Goal: Task Accomplishment & Management: Complete application form

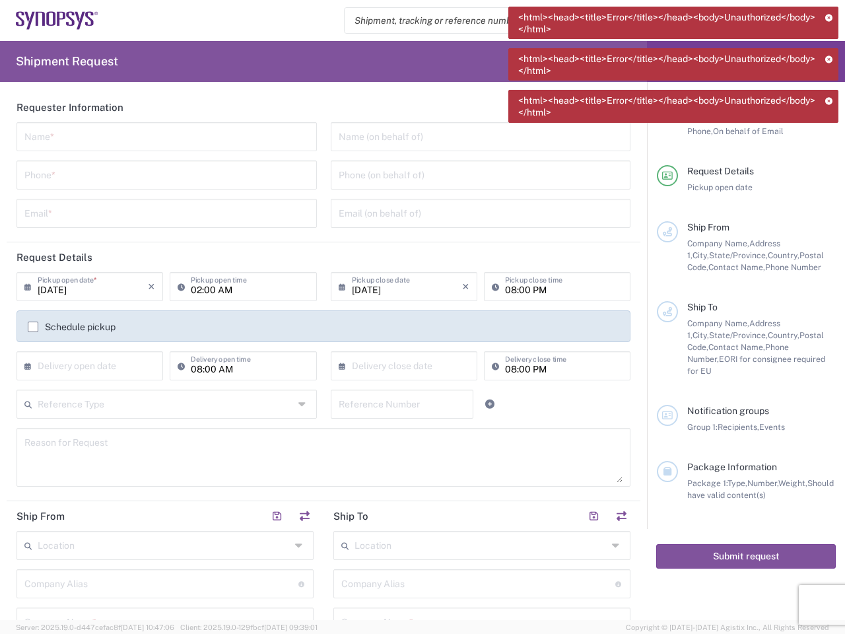
click at [830, 17] on icon at bounding box center [830, 17] width 8 height 7
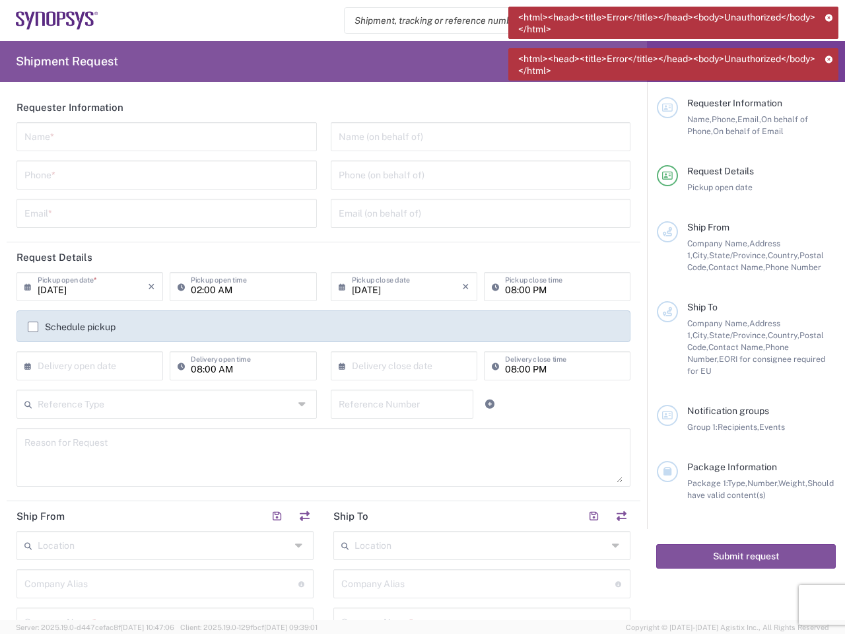
click at [830, 59] on icon at bounding box center [830, 58] width 8 height 7
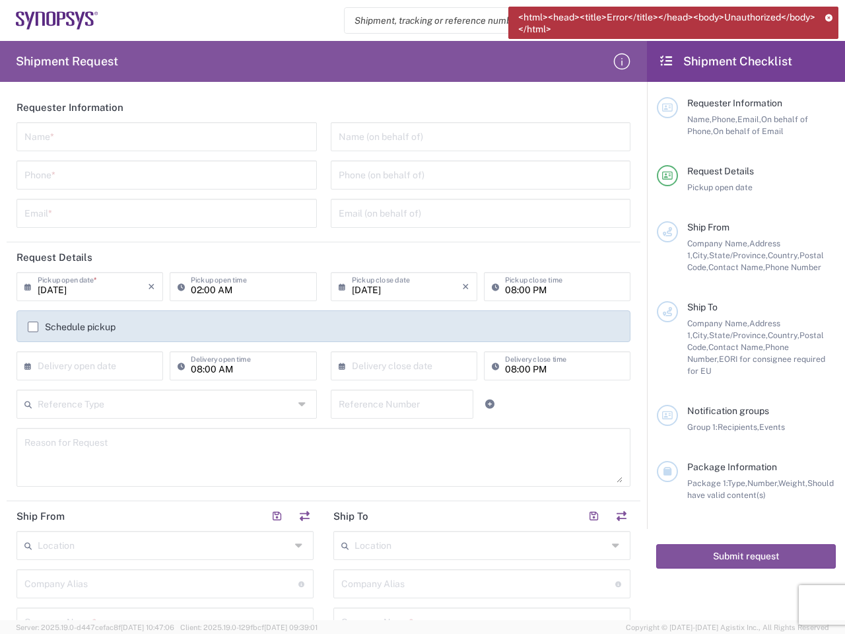
click at [830, 100] on div "Requester Information" at bounding box center [762, 103] width 149 height 12
click at [164, 137] on input "text" at bounding box center [166, 135] width 285 height 23
click at [164, 175] on input "tel" at bounding box center [166, 173] width 285 height 23
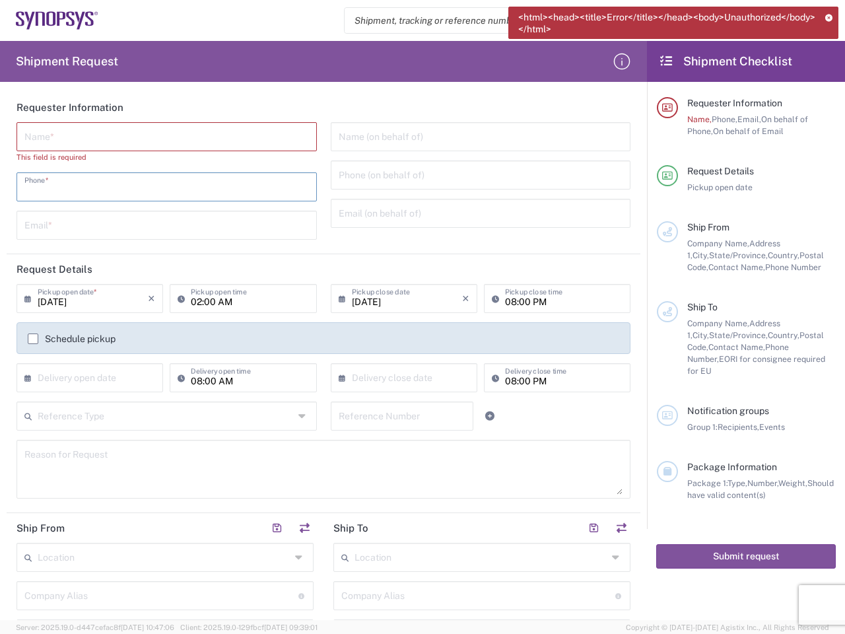
click at [164, 213] on input "text" at bounding box center [166, 224] width 285 height 23
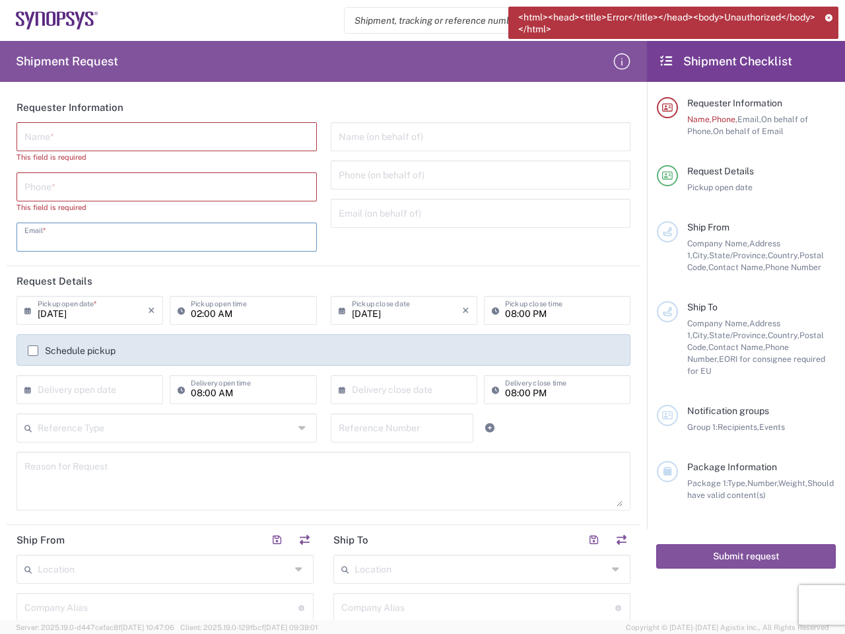
click at [472, 137] on input "text" at bounding box center [481, 135] width 285 height 23
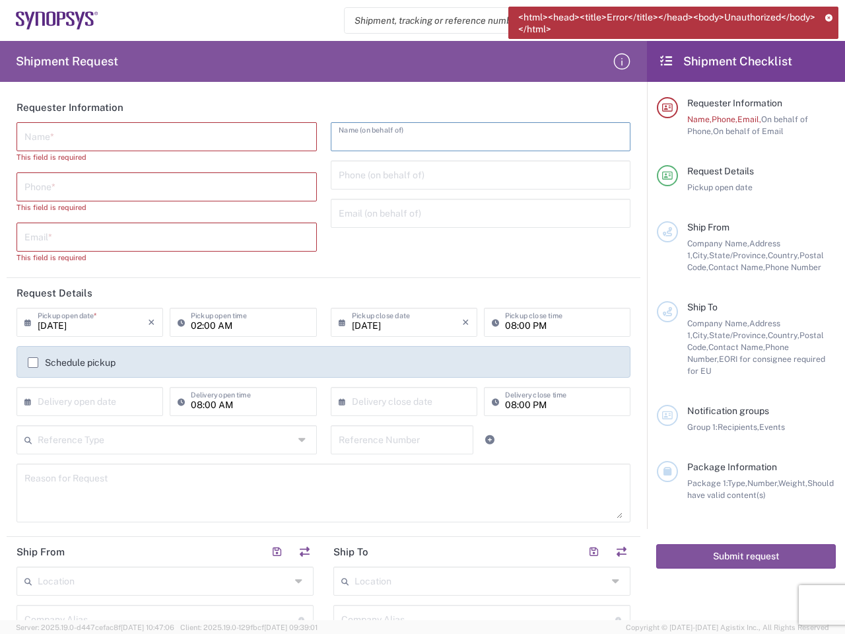
click at [472, 175] on input "tel" at bounding box center [481, 173] width 285 height 23
click at [472, 213] on input "text" at bounding box center [481, 212] width 285 height 23
click at [89, 287] on h2 "Request Details" at bounding box center [55, 293] width 76 height 13
